Goal: Information Seeking & Learning: Learn about a topic

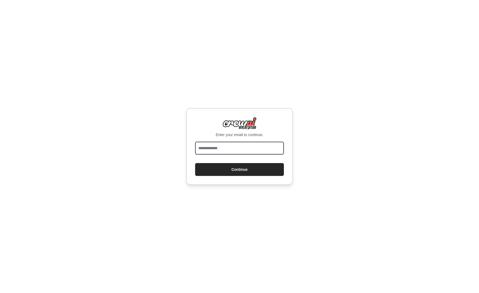
click at [207, 148] on input "email" at bounding box center [239, 148] width 89 height 13
type input "**********"
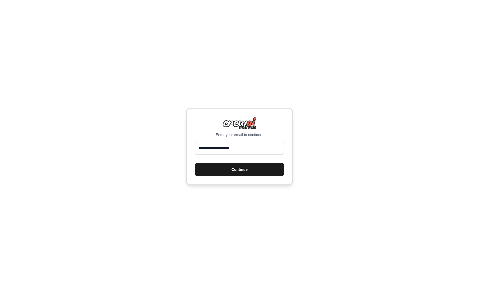
click at [249, 171] on button "Continue" at bounding box center [239, 169] width 89 height 13
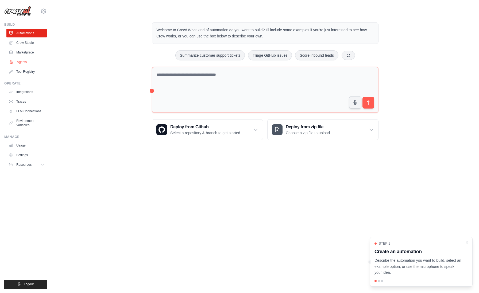
click at [22, 62] on link "Agents" at bounding box center [27, 62] width 40 height 9
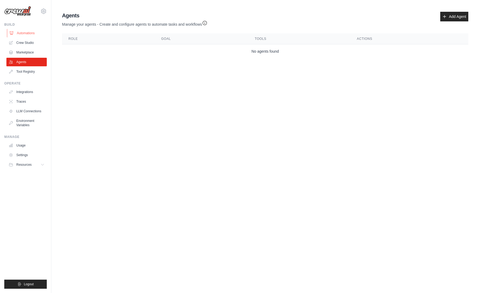
click at [24, 34] on link "Automations" at bounding box center [27, 33] width 40 height 9
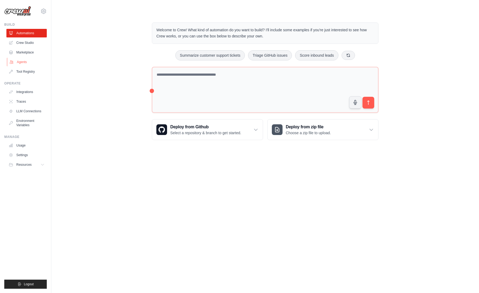
click at [24, 63] on link "Agents" at bounding box center [27, 62] width 40 height 9
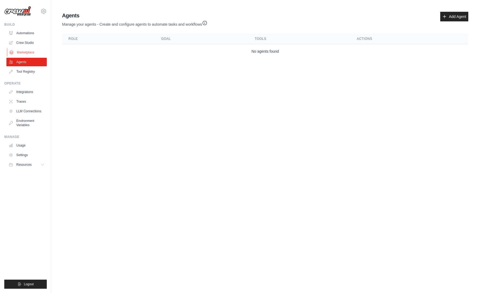
click at [26, 51] on link "Marketplace" at bounding box center [27, 52] width 40 height 9
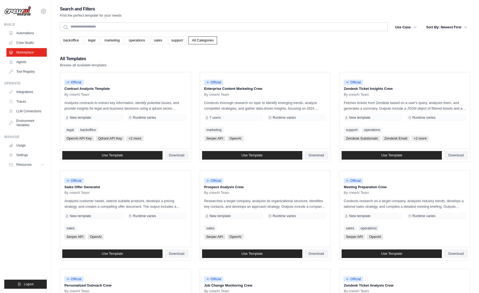
click at [26, 51] on link "Marketplace" at bounding box center [26, 52] width 40 height 9
click at [211, 41] on link "All Categories" at bounding box center [203, 40] width 29 height 8
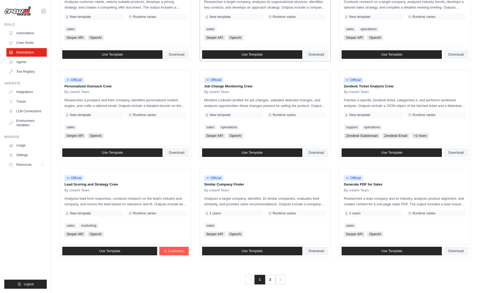
scroll to position [203, 0]
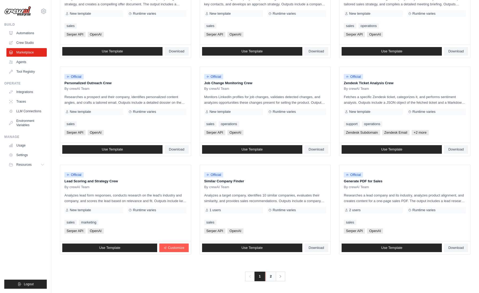
click at [272, 276] on link "2" at bounding box center [271, 277] width 11 height 10
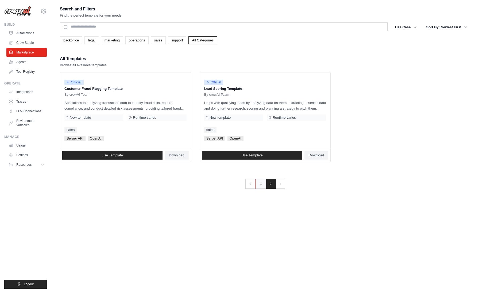
click at [261, 184] on link "1" at bounding box center [260, 184] width 11 height 10
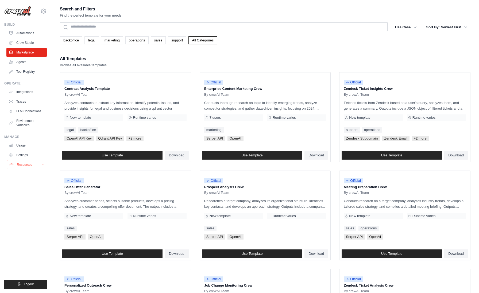
click at [30, 165] on span "Resources" at bounding box center [24, 165] width 15 height 4
click at [31, 175] on span "Documentation" at bounding box center [30, 174] width 22 height 4
